Goal: Check status: Check status

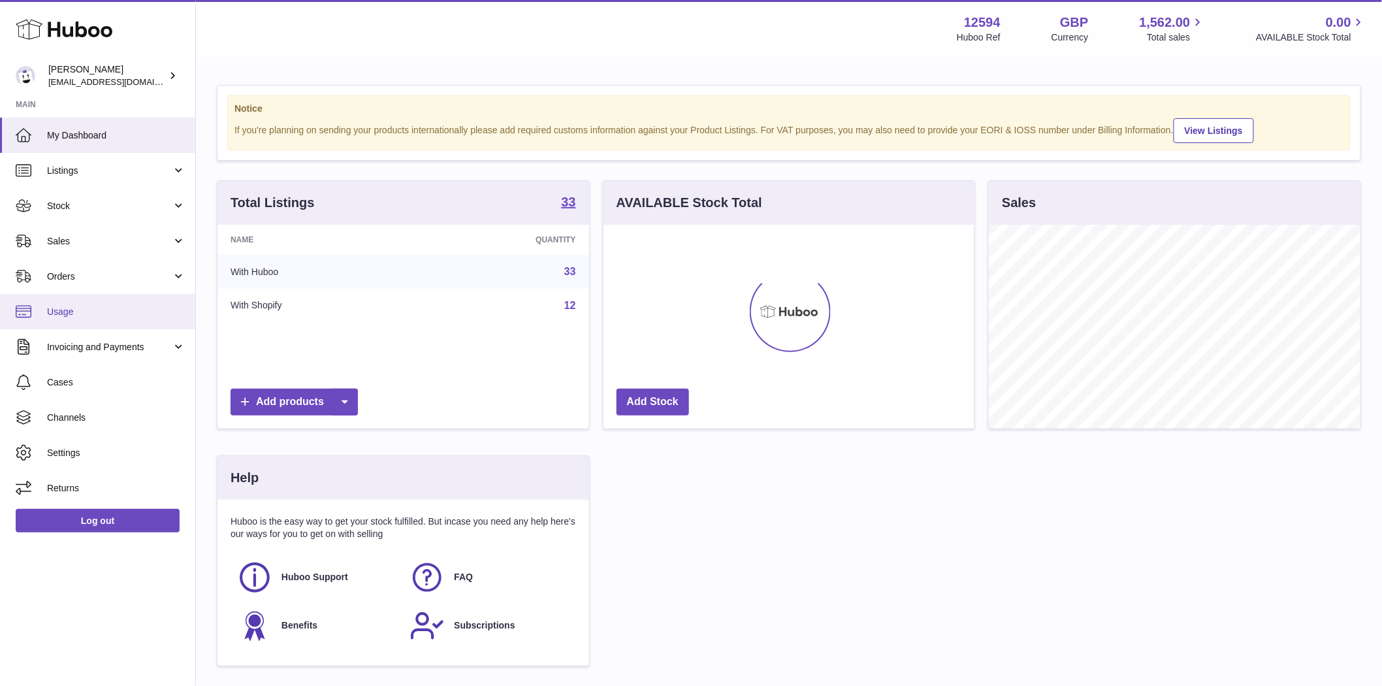
scroll to position [204, 371]
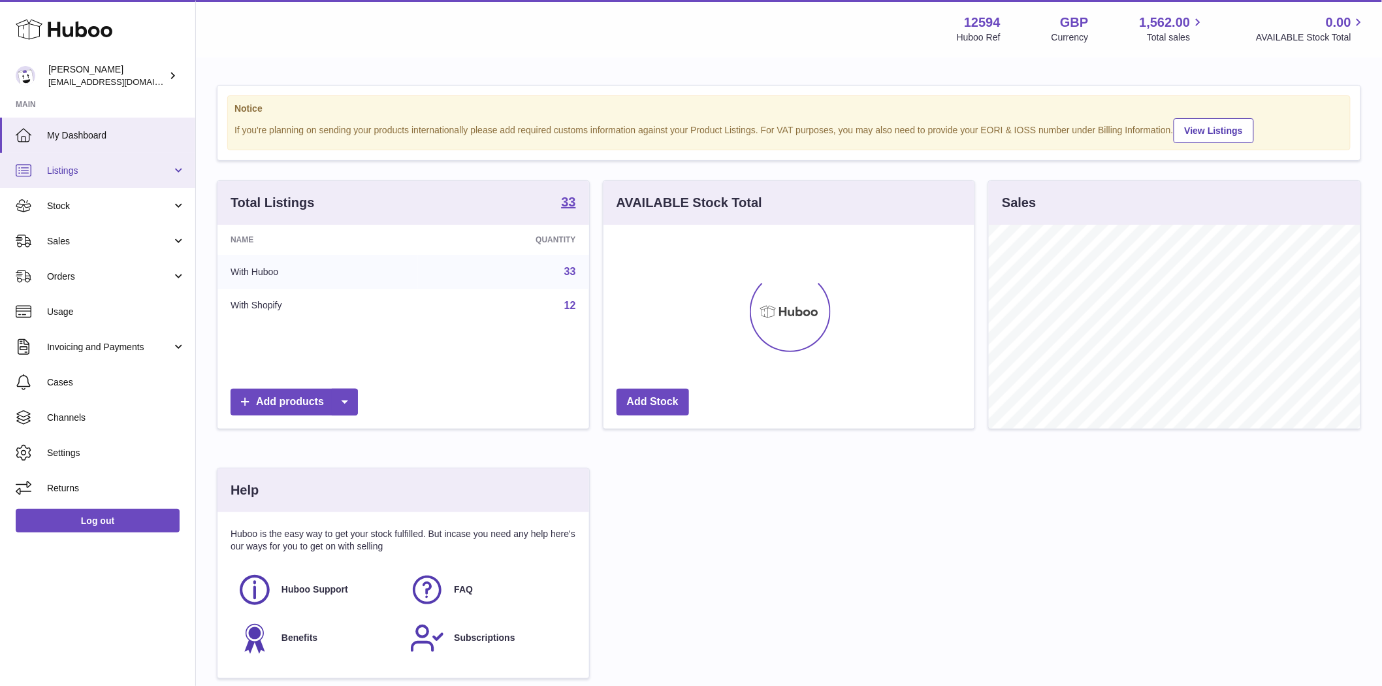
click at [61, 171] on span "Listings" at bounding box center [109, 171] width 125 height 12
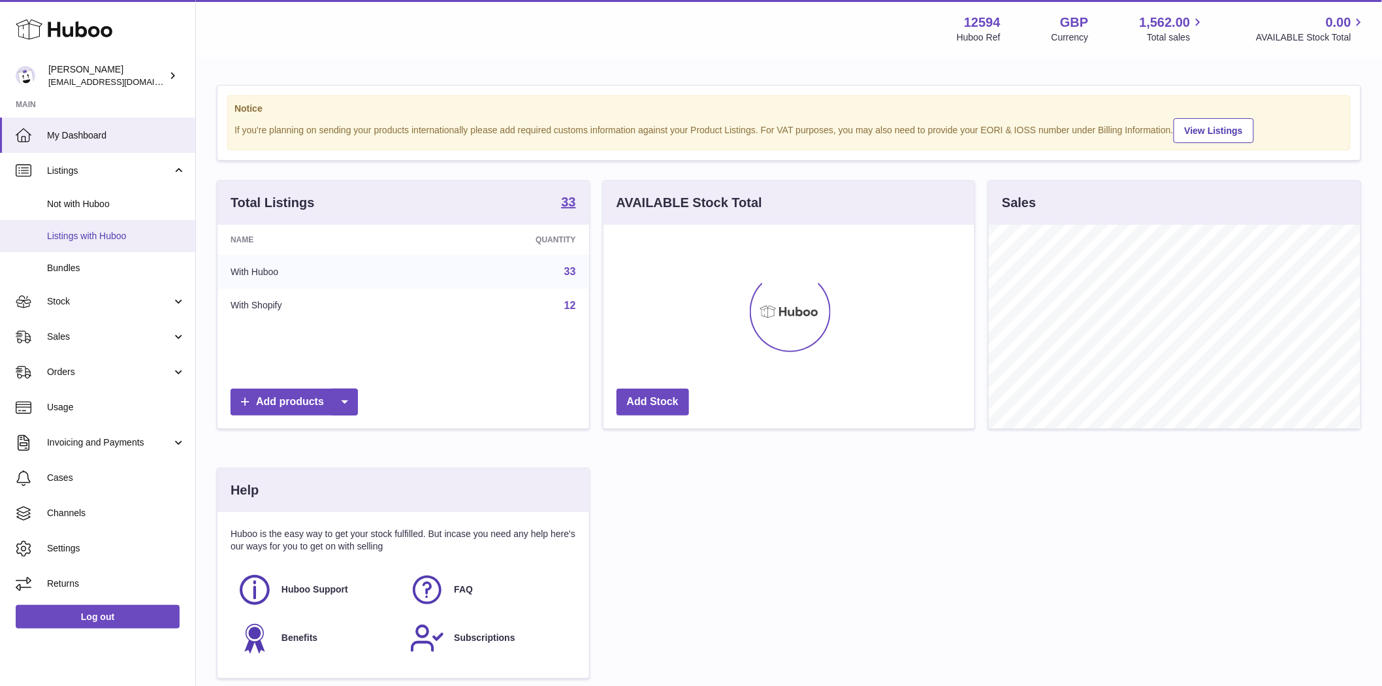
click at [75, 242] on link "Listings with Huboo" at bounding box center [97, 236] width 195 height 32
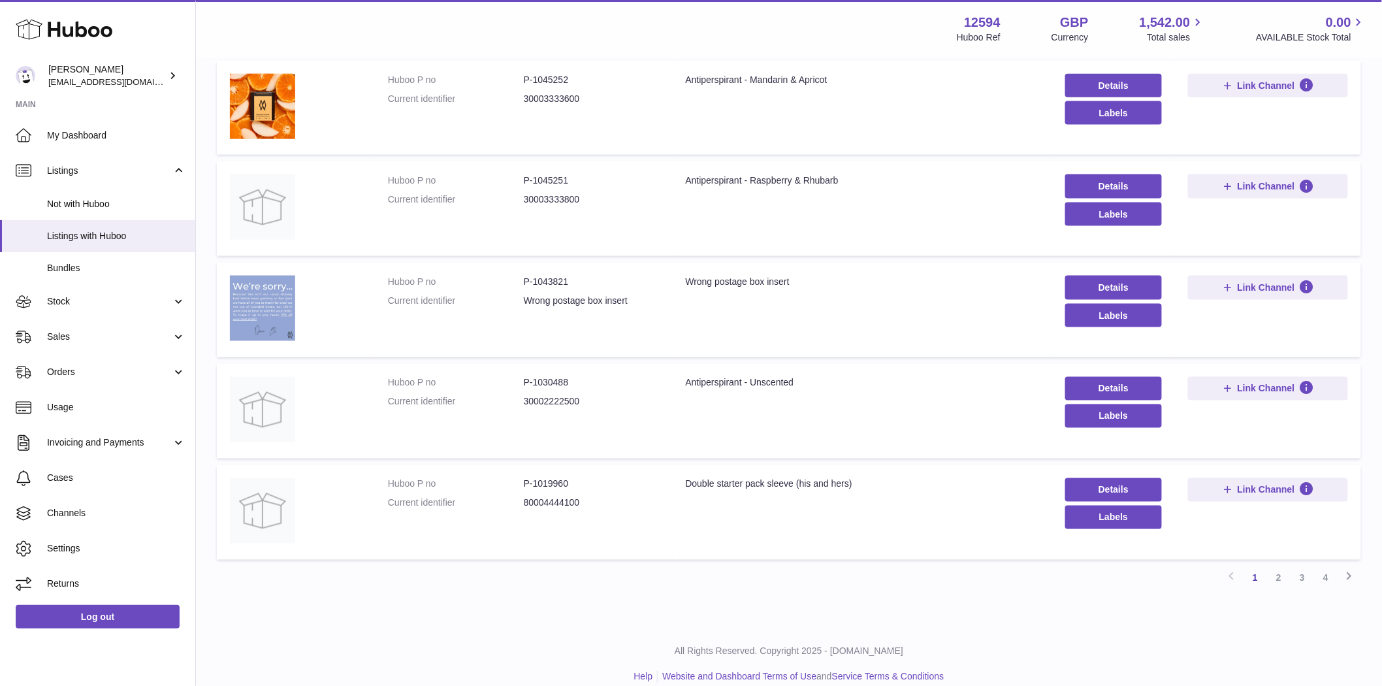
scroll to position [690, 0]
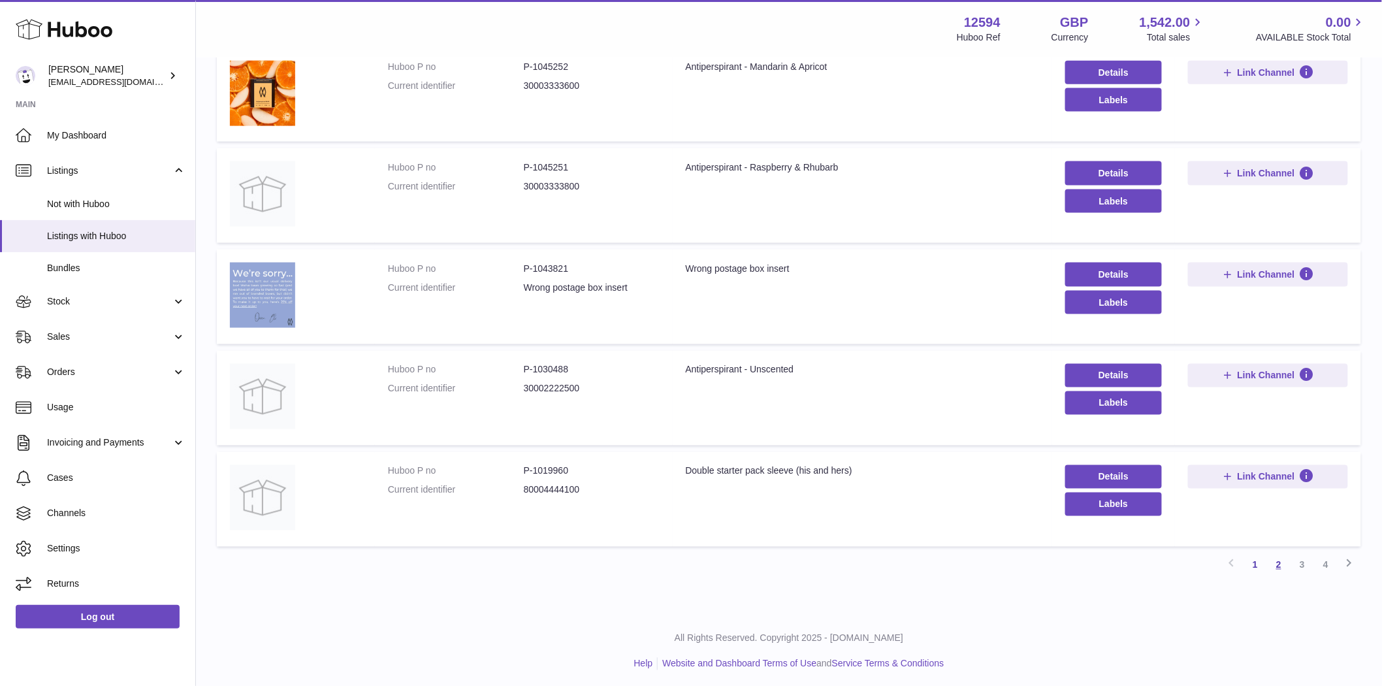
click at [1282, 567] on link "2" at bounding box center [1279, 565] width 24 height 24
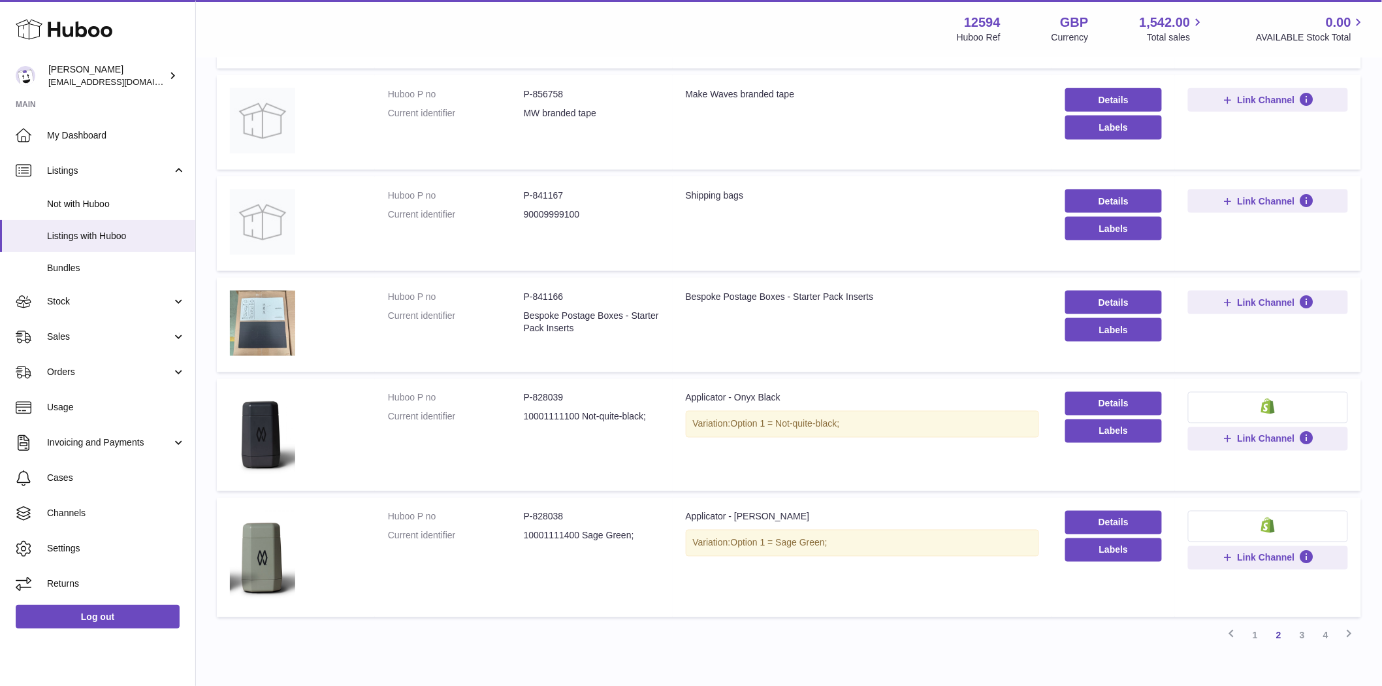
scroll to position [712, 0]
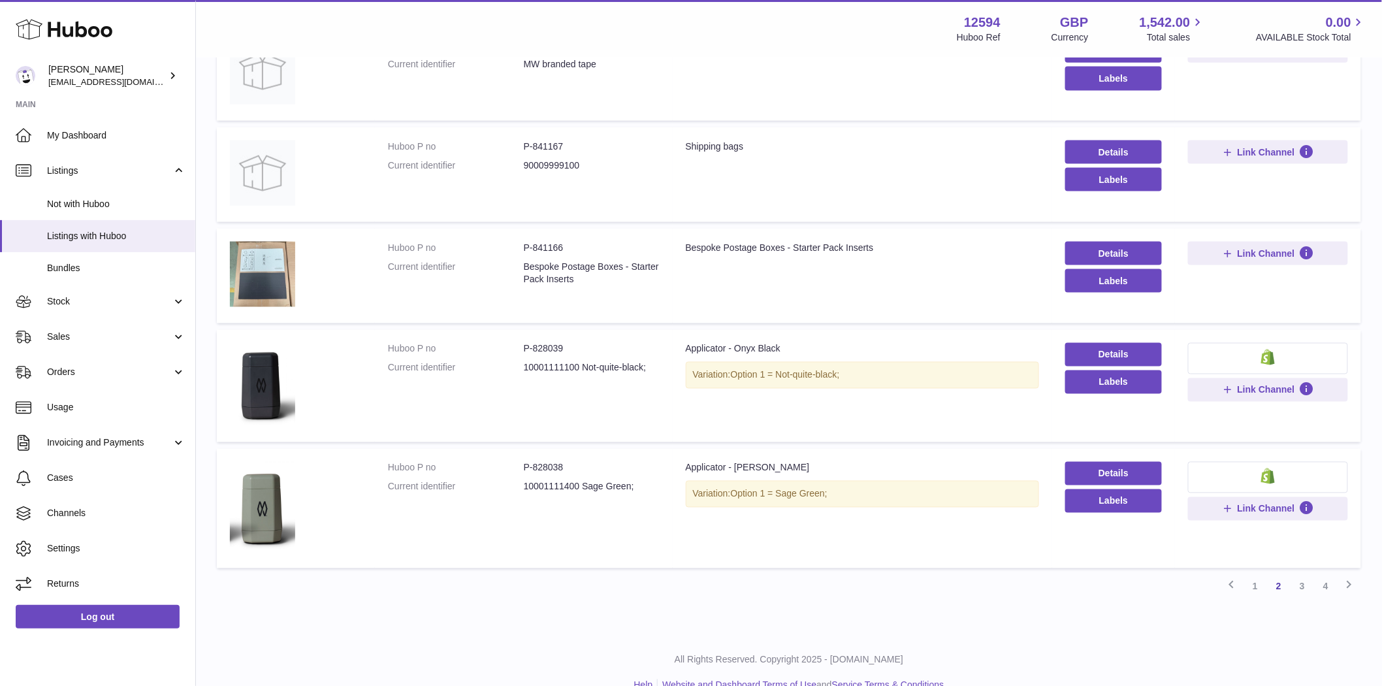
click at [1294, 588] on link "3" at bounding box center [1302, 587] width 24 height 24
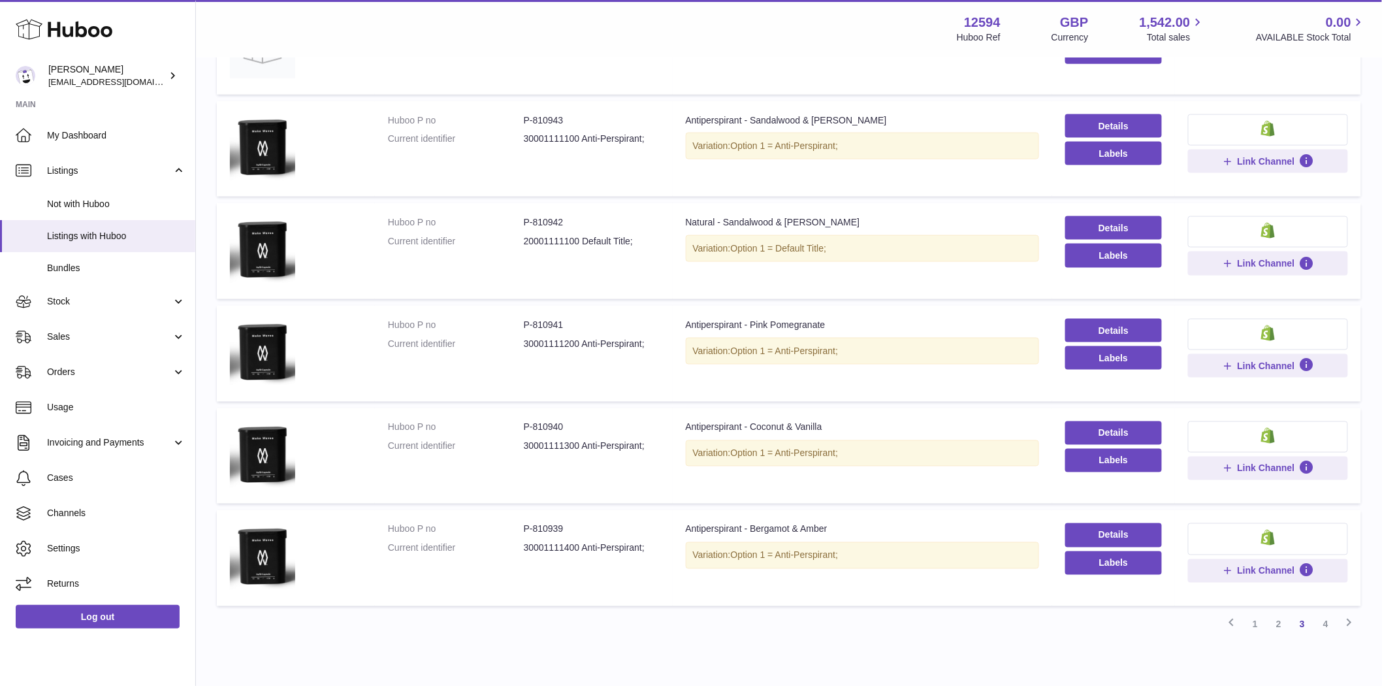
scroll to position [725, 0]
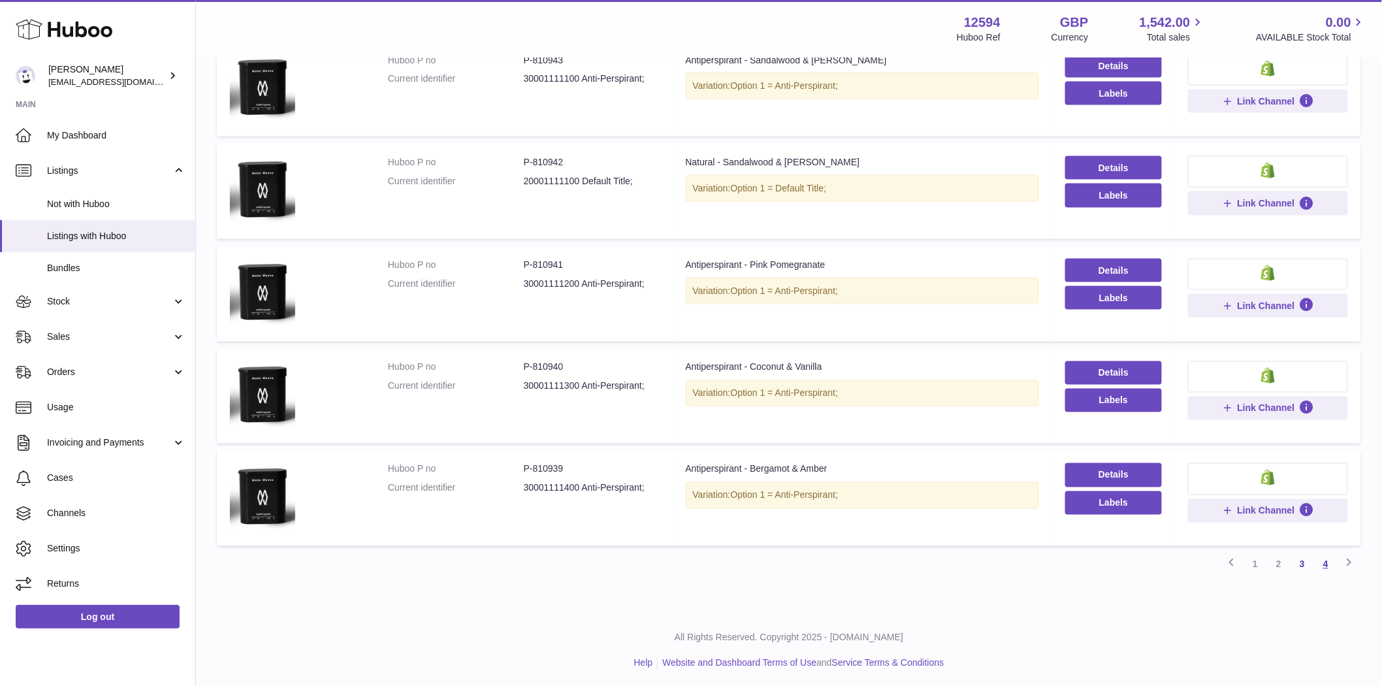
click at [1328, 555] on link "4" at bounding box center [1326, 565] width 24 height 24
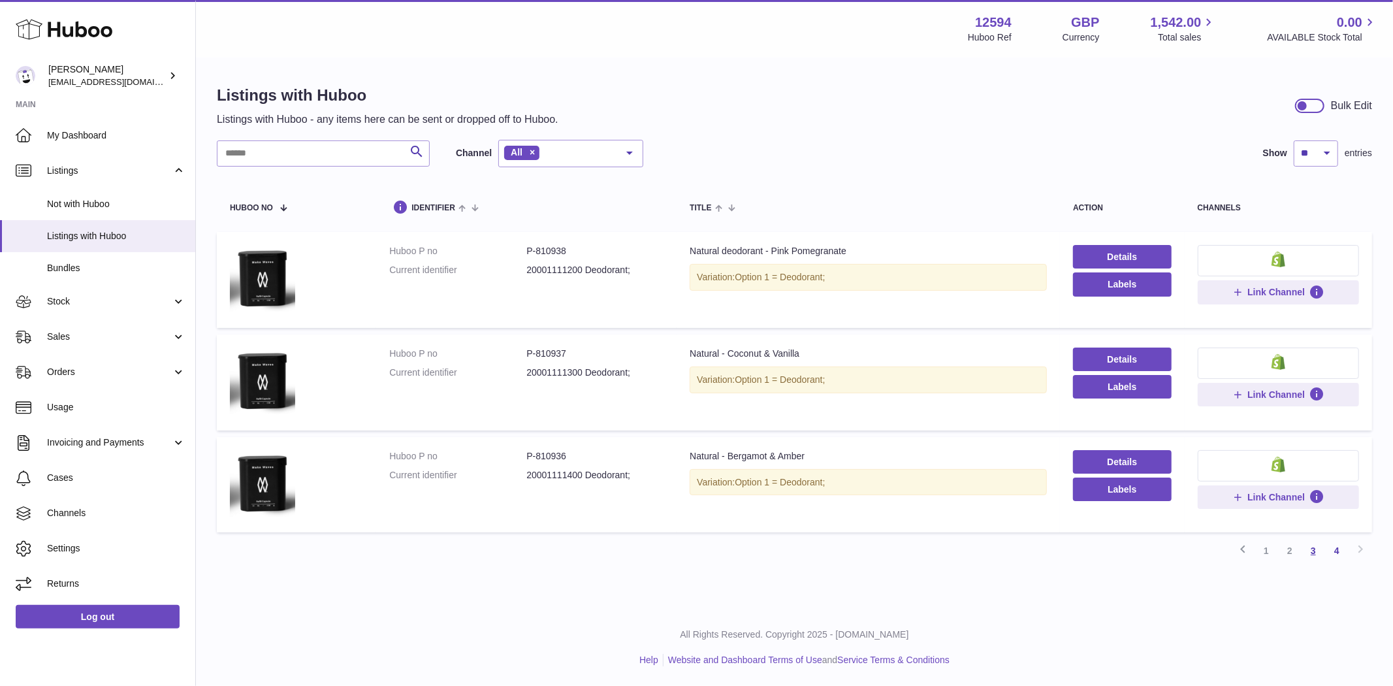
click at [1315, 550] on link "3" at bounding box center [1314, 551] width 24 height 24
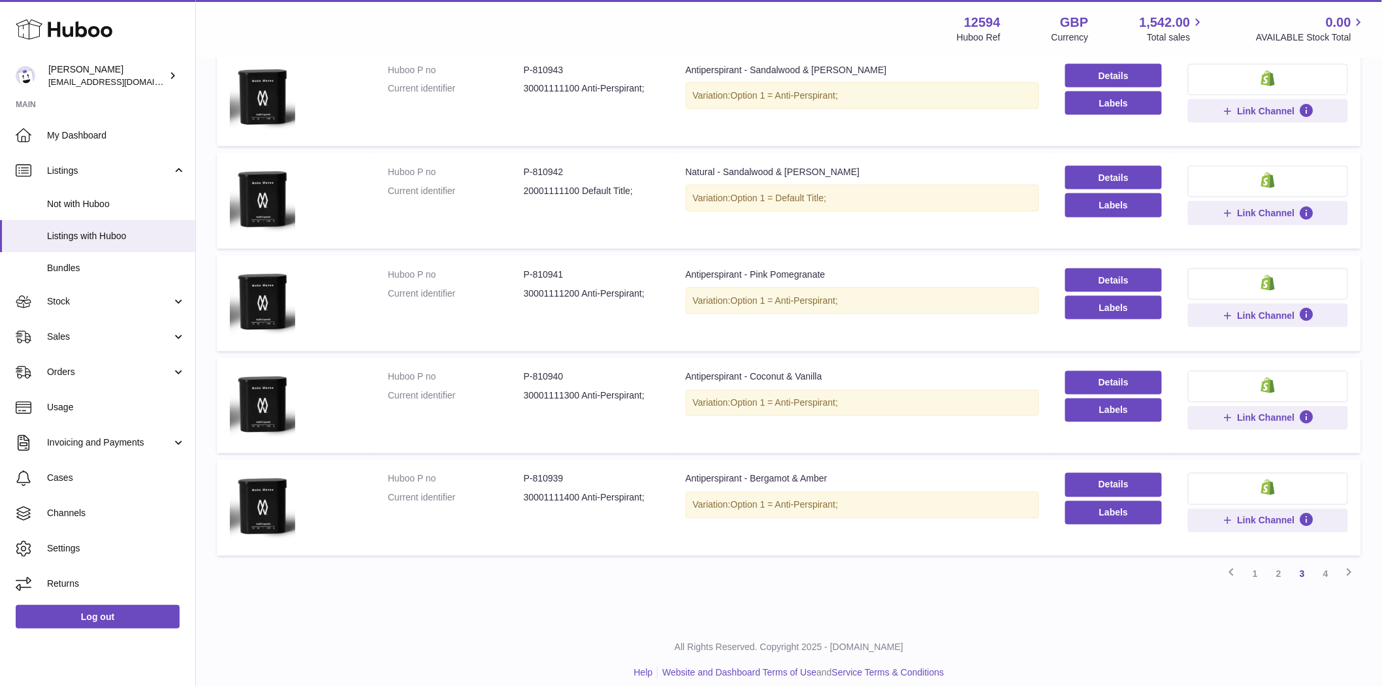
scroll to position [725, 0]
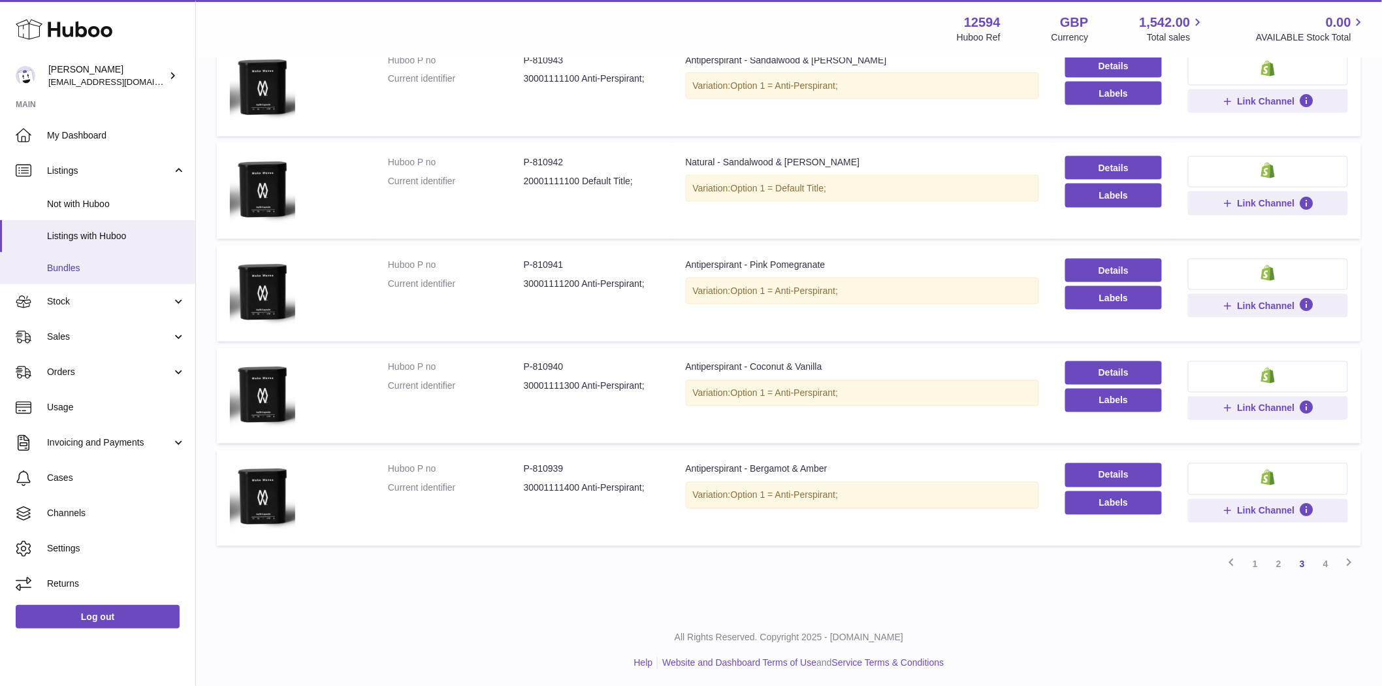
click at [69, 272] on span "Bundles" at bounding box center [116, 268] width 138 height 12
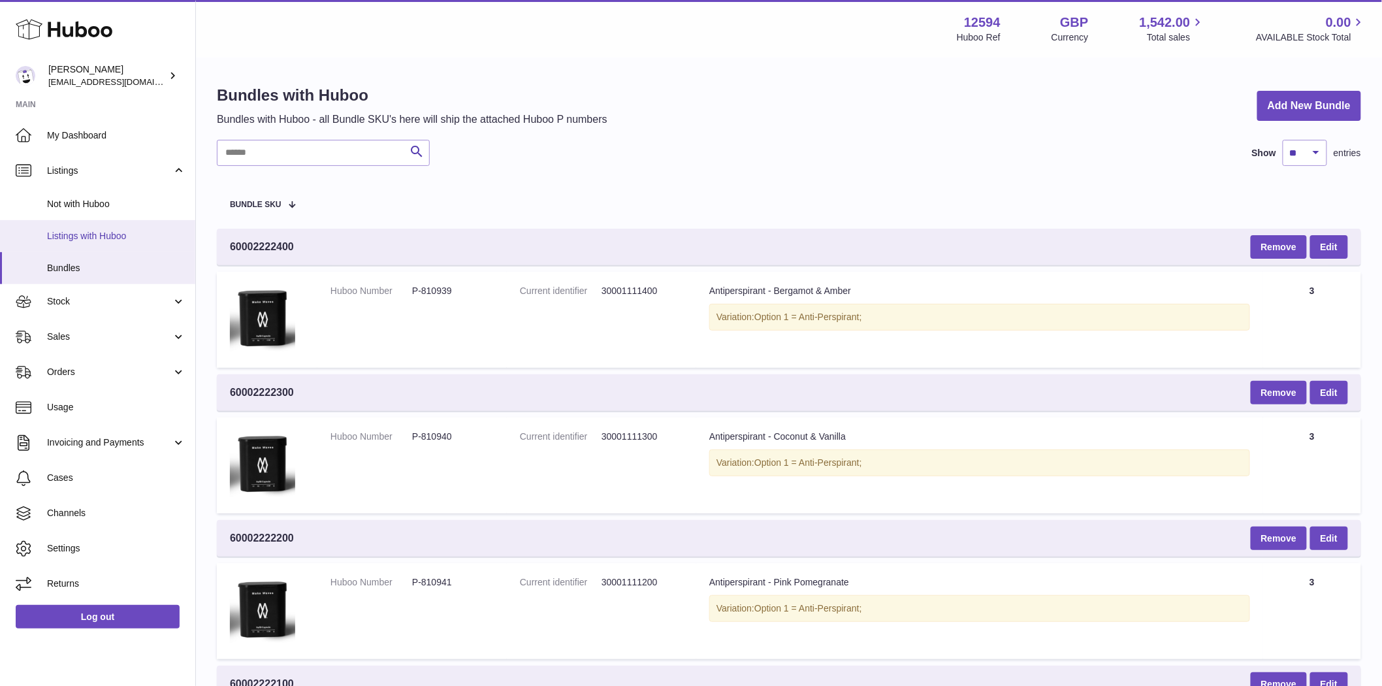
click at [77, 237] on span "Listings with Huboo" at bounding box center [116, 236] width 138 height 12
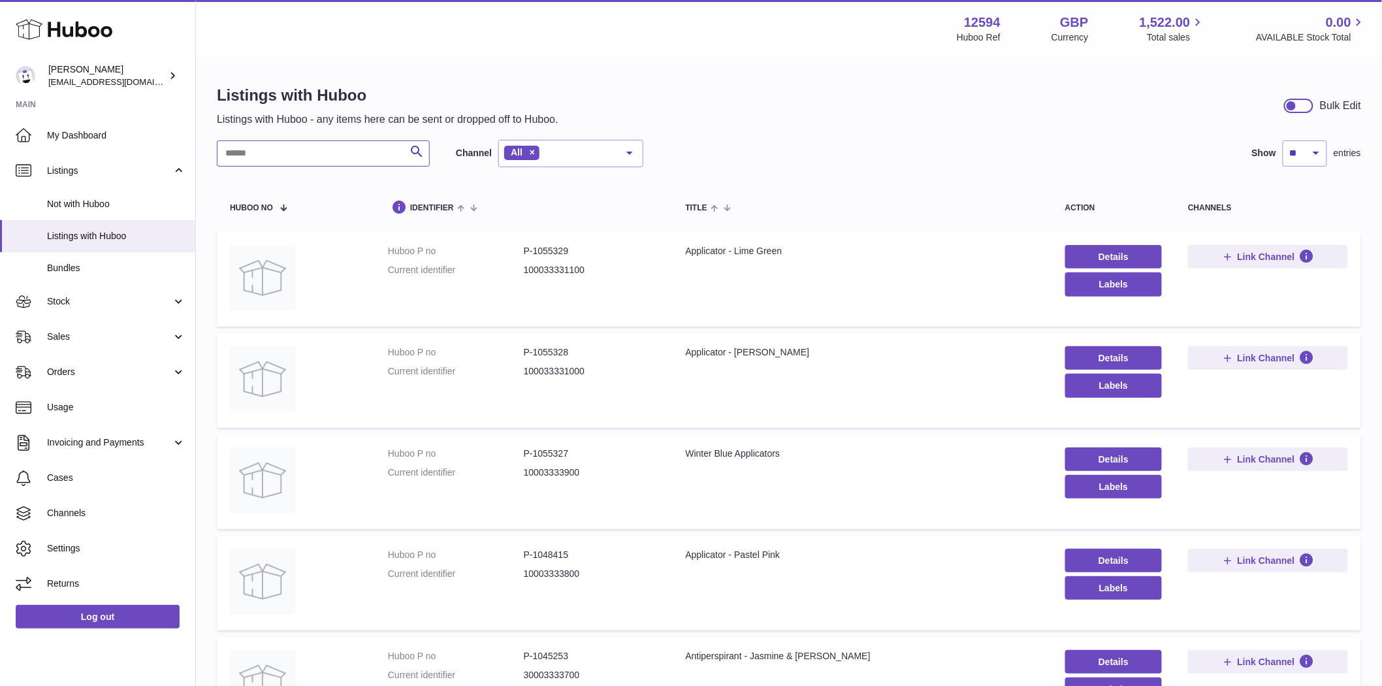
click at [255, 157] on input "text" at bounding box center [323, 153] width 213 height 26
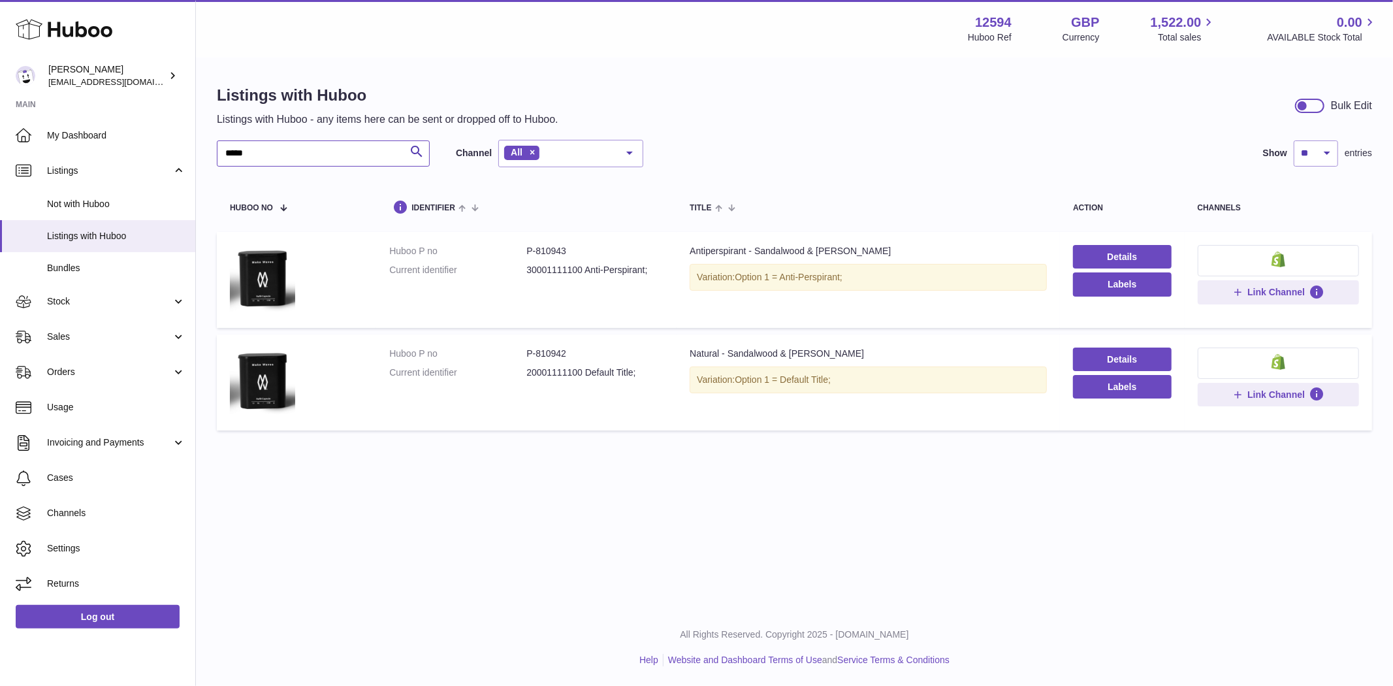
type input "*****"
drag, startPoint x: 573, startPoint y: 252, endPoint x: 534, endPoint y: 253, distance: 39.2
click at [534, 253] on dd "P-810943" at bounding box center [594, 251] width 137 height 12
copy dd "810943"
click at [76, 338] on span "Sales" at bounding box center [109, 336] width 125 height 12
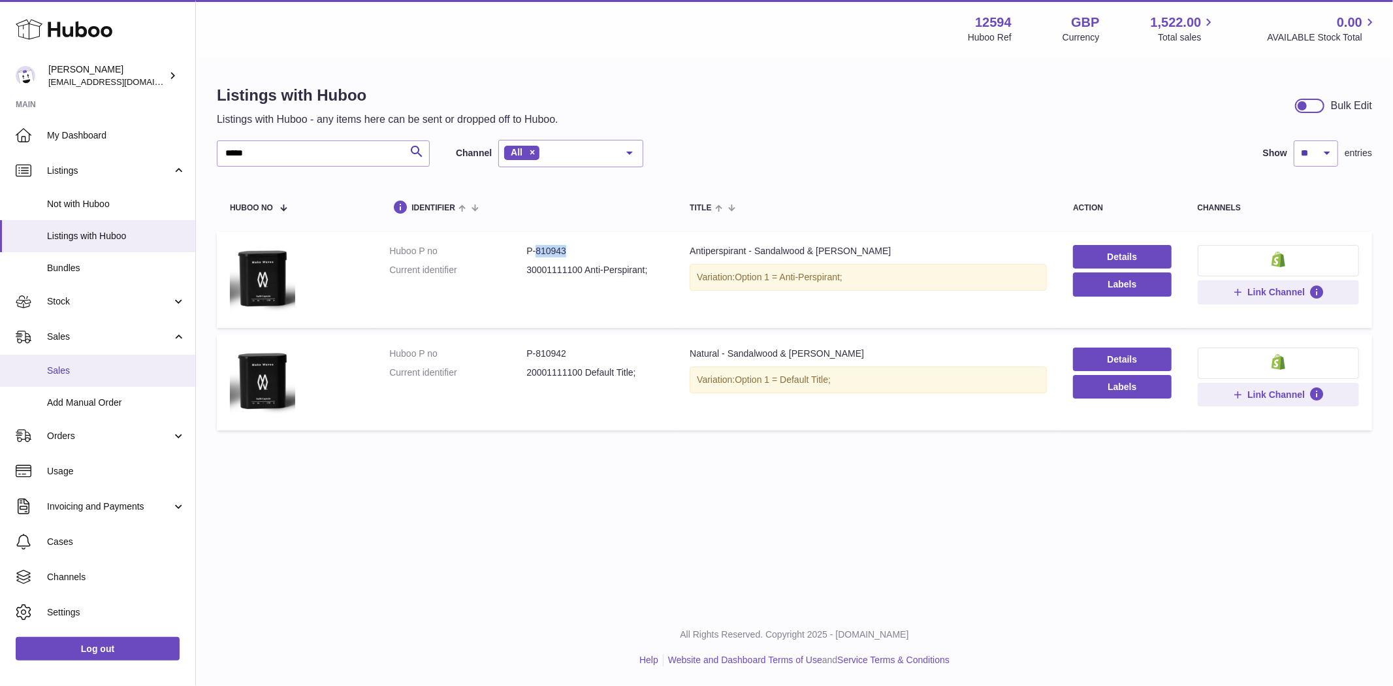
click at [78, 368] on span "Sales" at bounding box center [116, 370] width 138 height 12
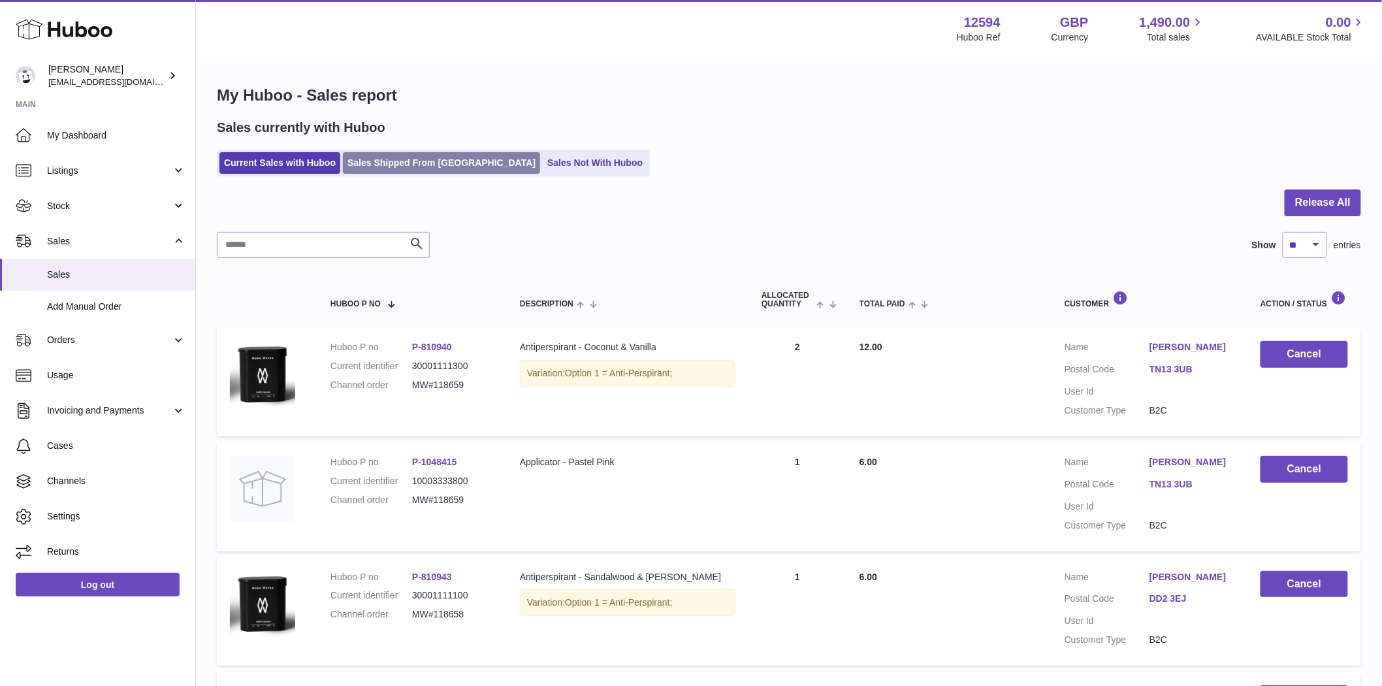
click at [382, 160] on link "Sales Shipped From [GEOGRAPHIC_DATA]" at bounding box center [441, 163] width 197 height 22
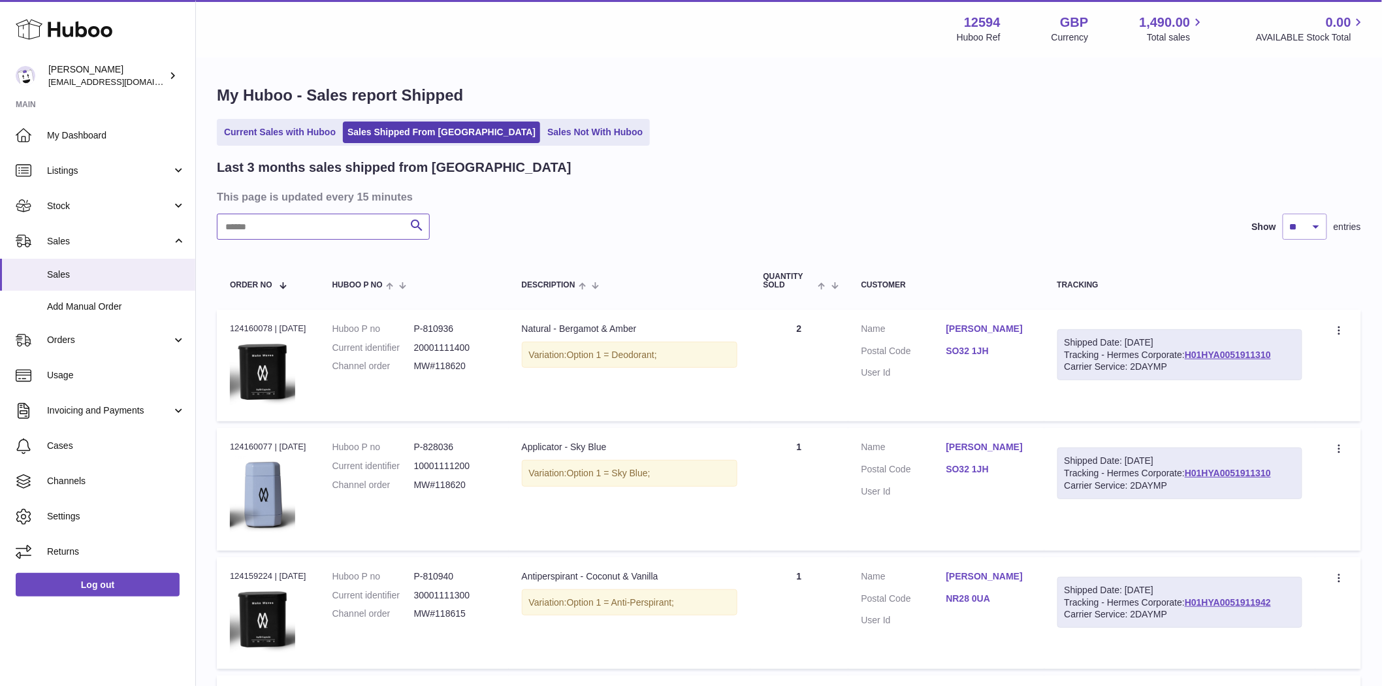
click at [280, 227] on input "text" at bounding box center [323, 227] width 213 height 26
paste input "******"
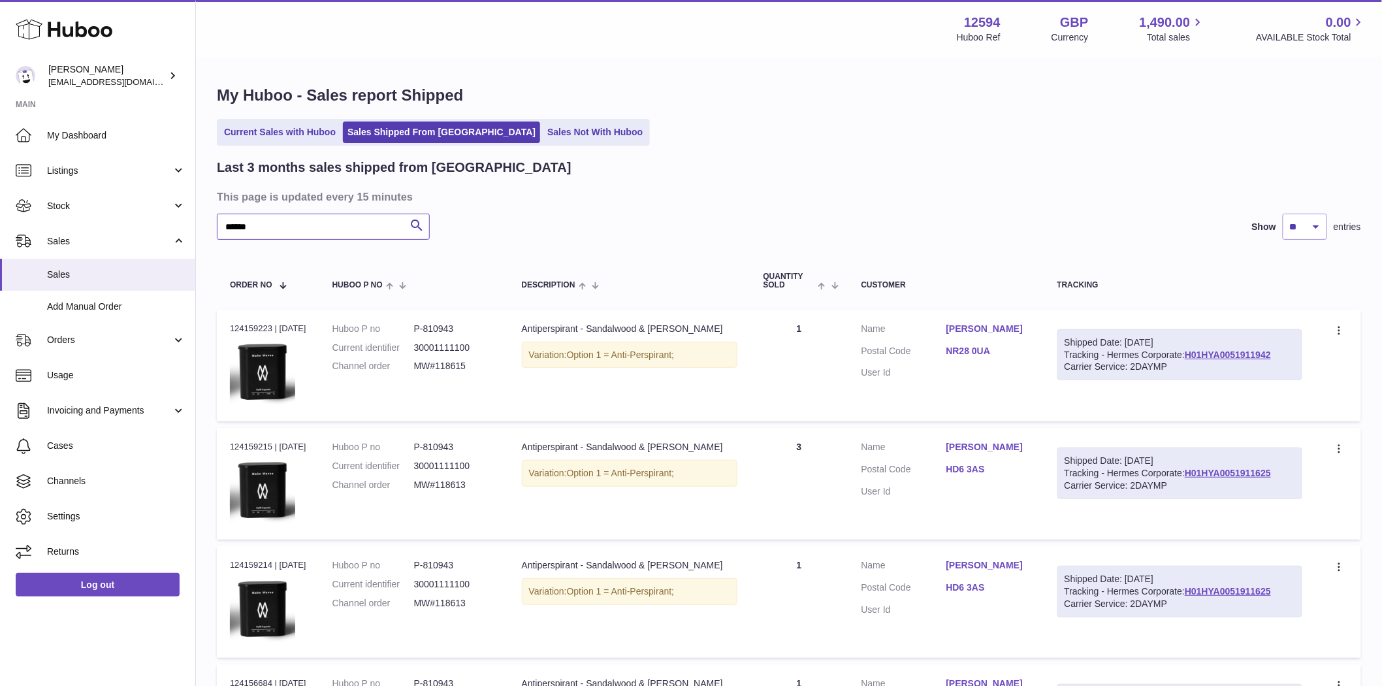
scroll to position [940, 0]
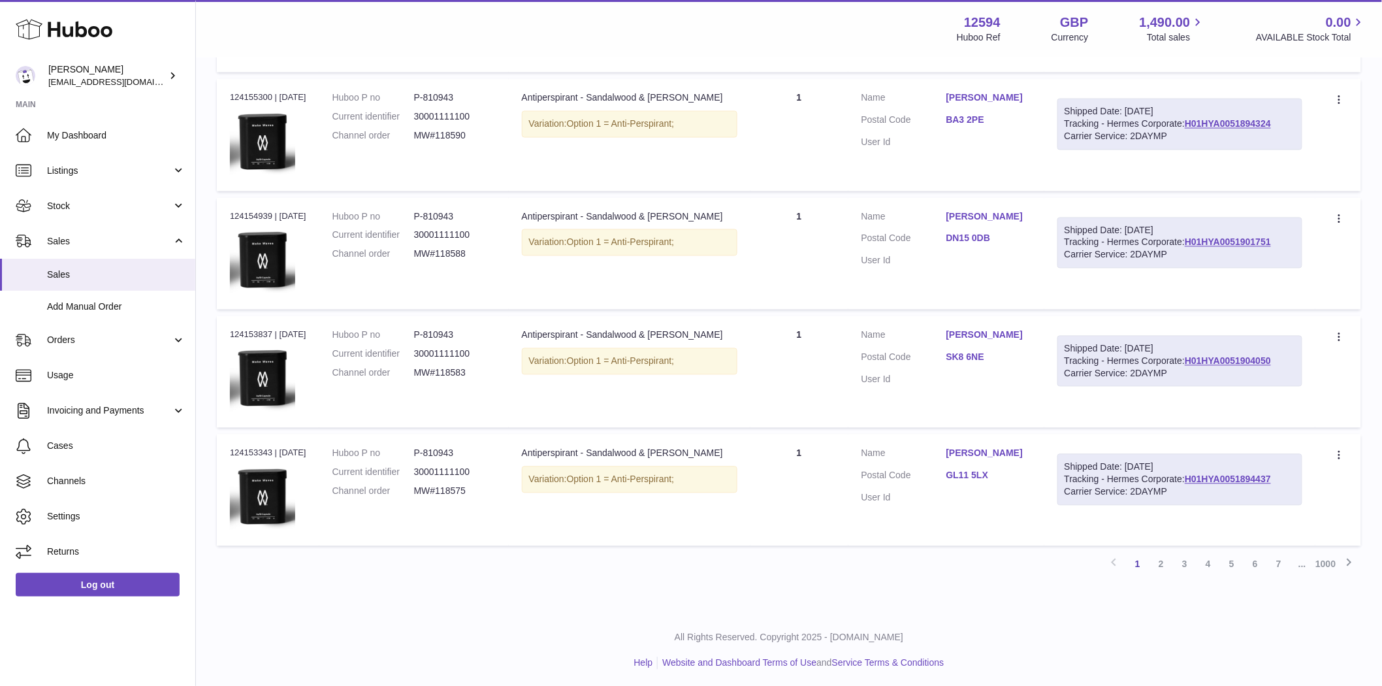
type input "******"
